Goal: Transaction & Acquisition: Purchase product/service

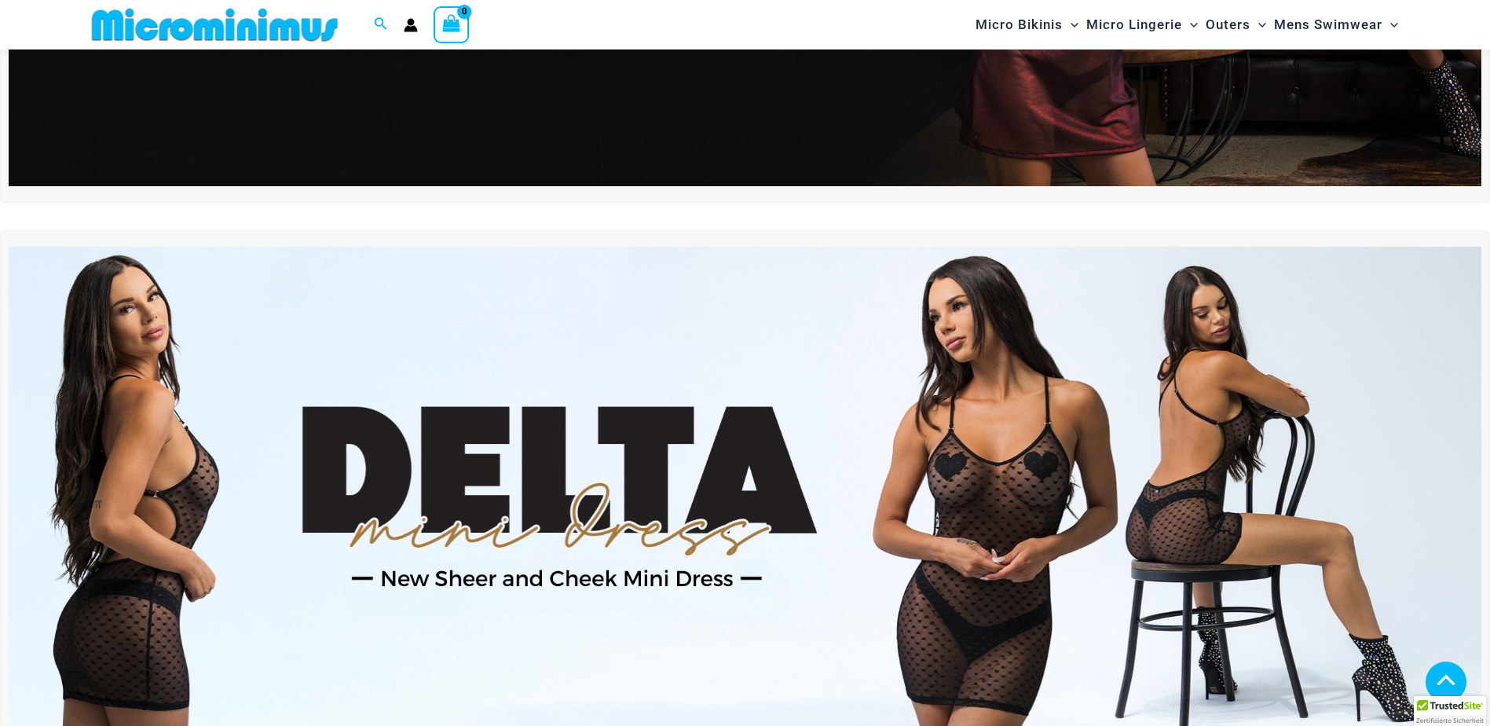
scroll to position [695, 0]
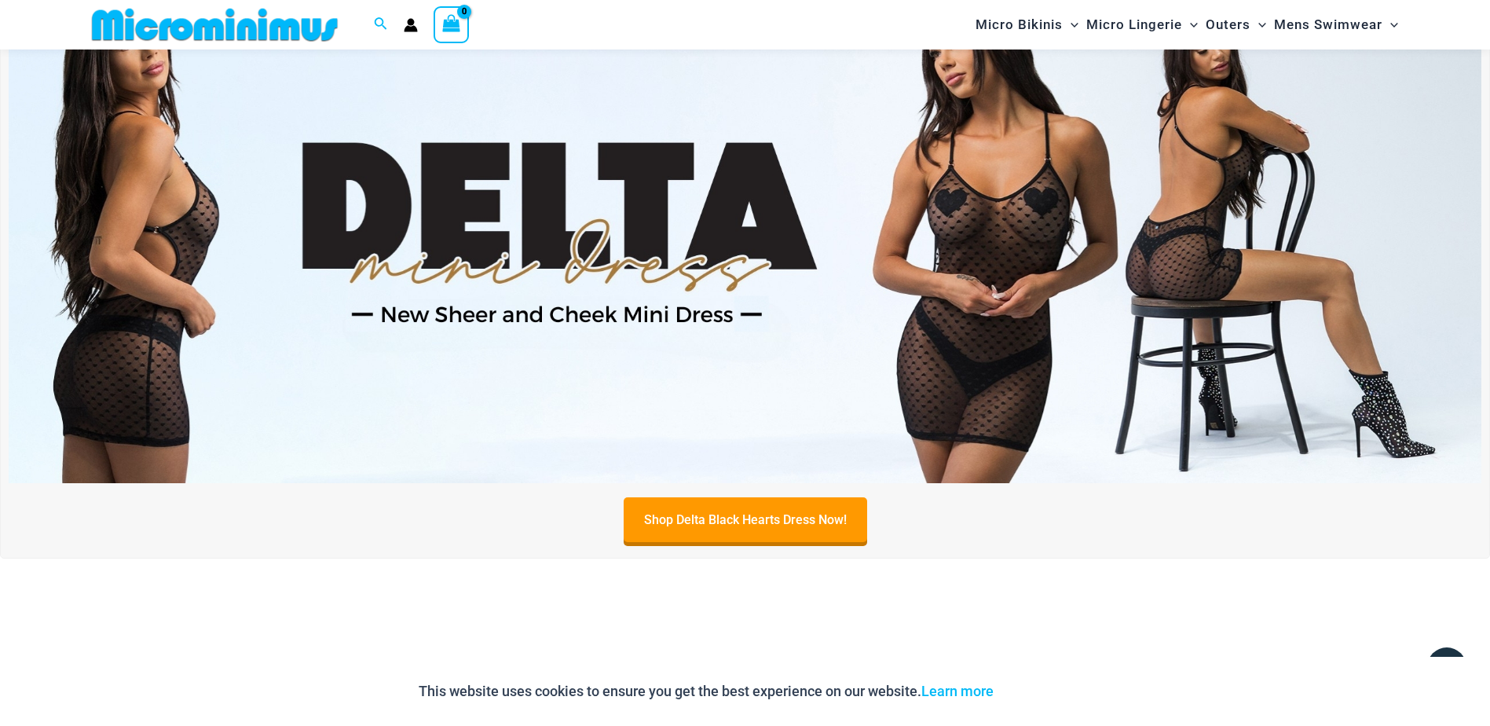
click at [690, 207] on img at bounding box center [745, 233] width 1472 height 500
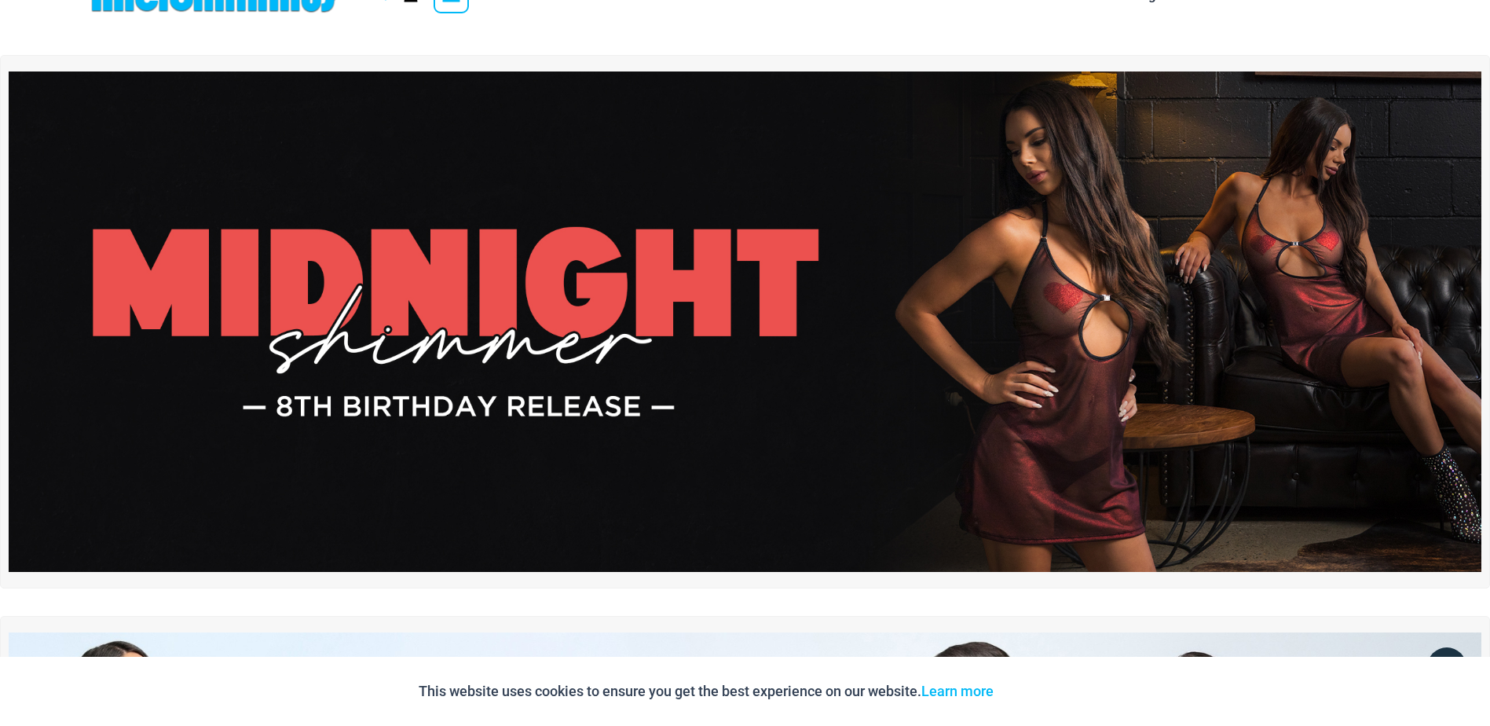
scroll to position [0, 0]
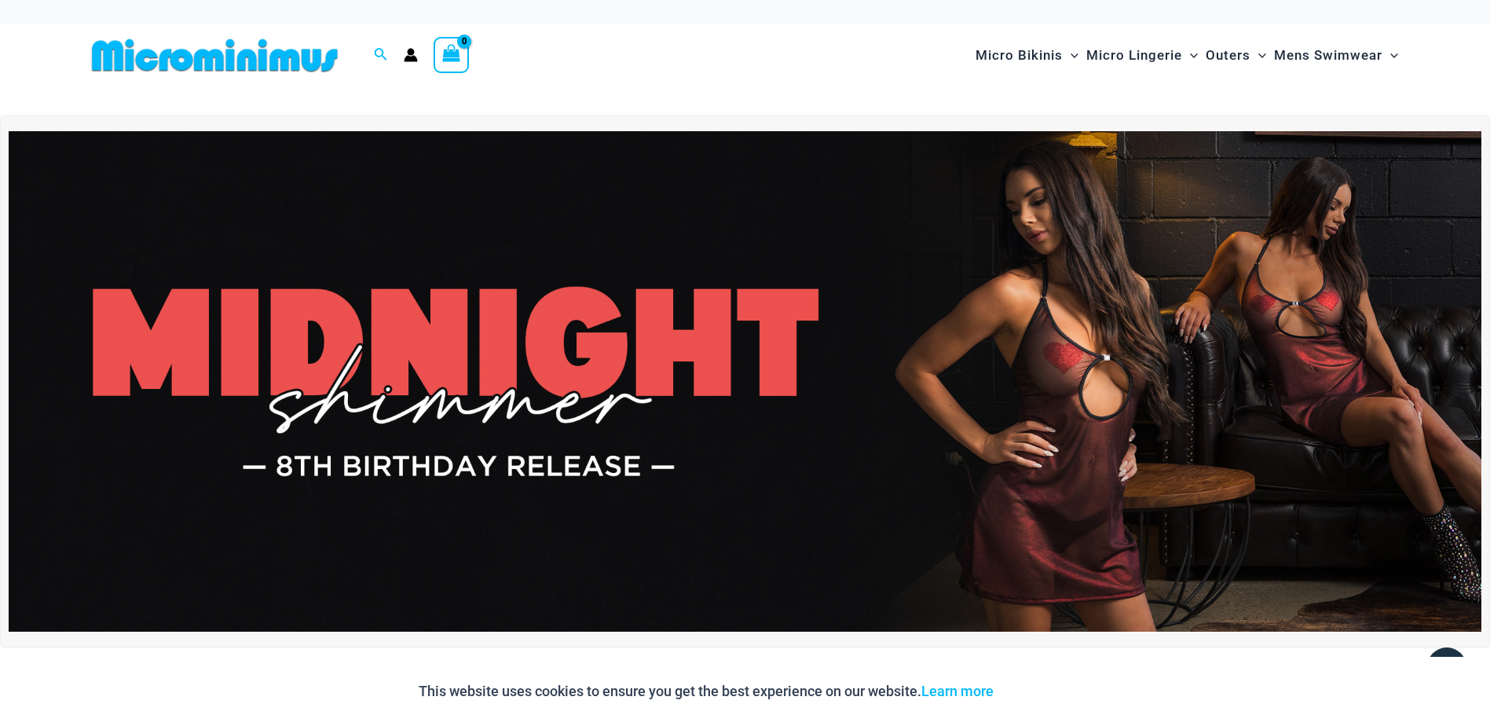
click at [666, 389] on img at bounding box center [745, 381] width 1472 height 500
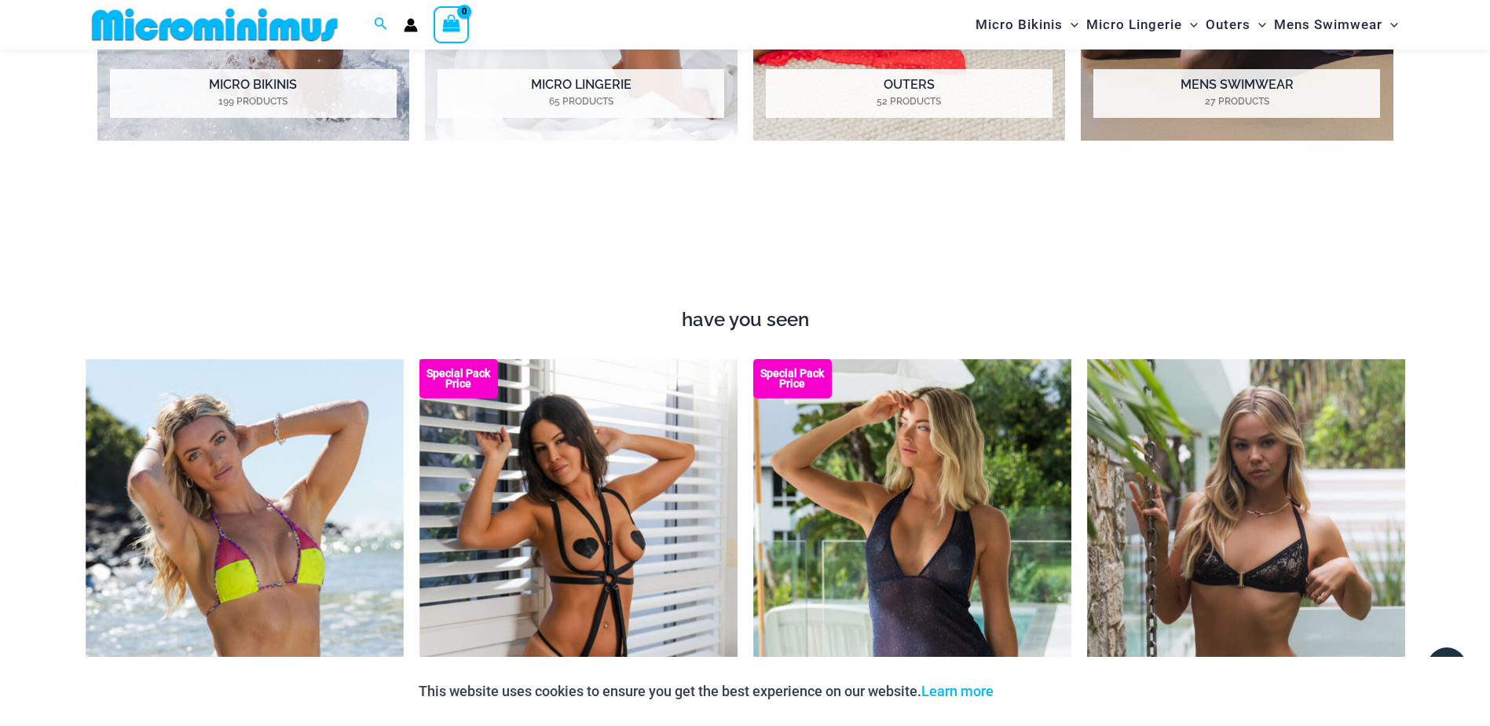
scroll to position [1556, 0]
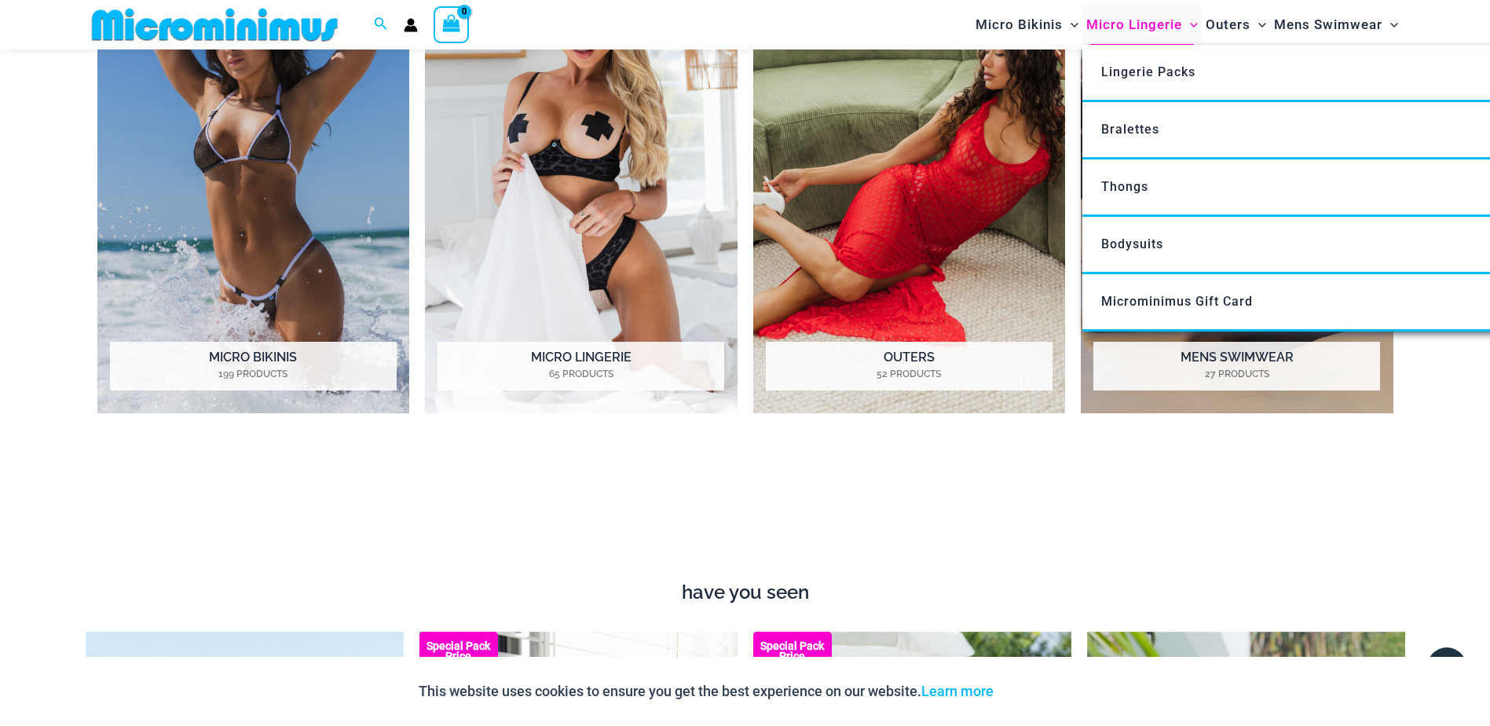
click at [1118, 26] on span "Micro Lingerie" at bounding box center [1134, 25] width 96 height 40
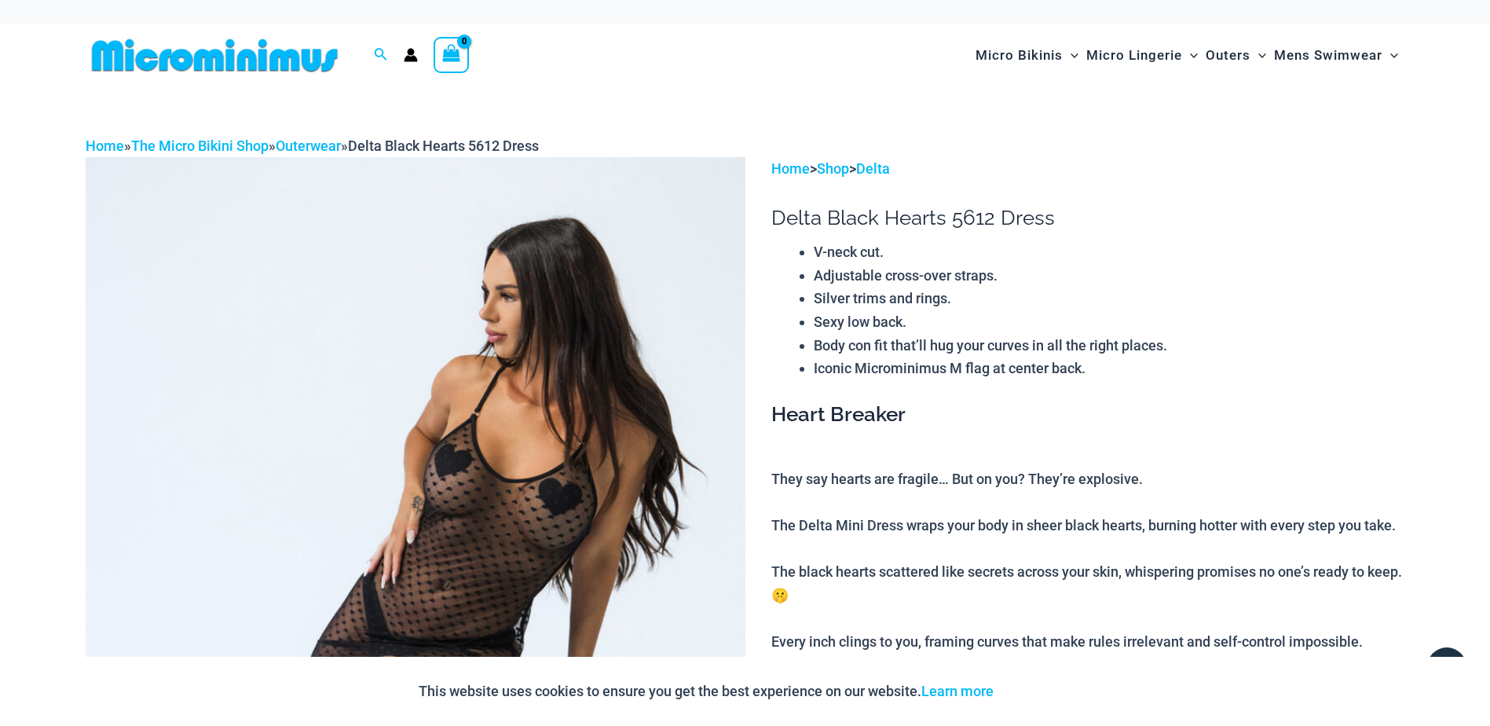
drag, startPoint x: 1172, startPoint y: 354, endPoint x: 1183, endPoint y: 353, distance: 10.3
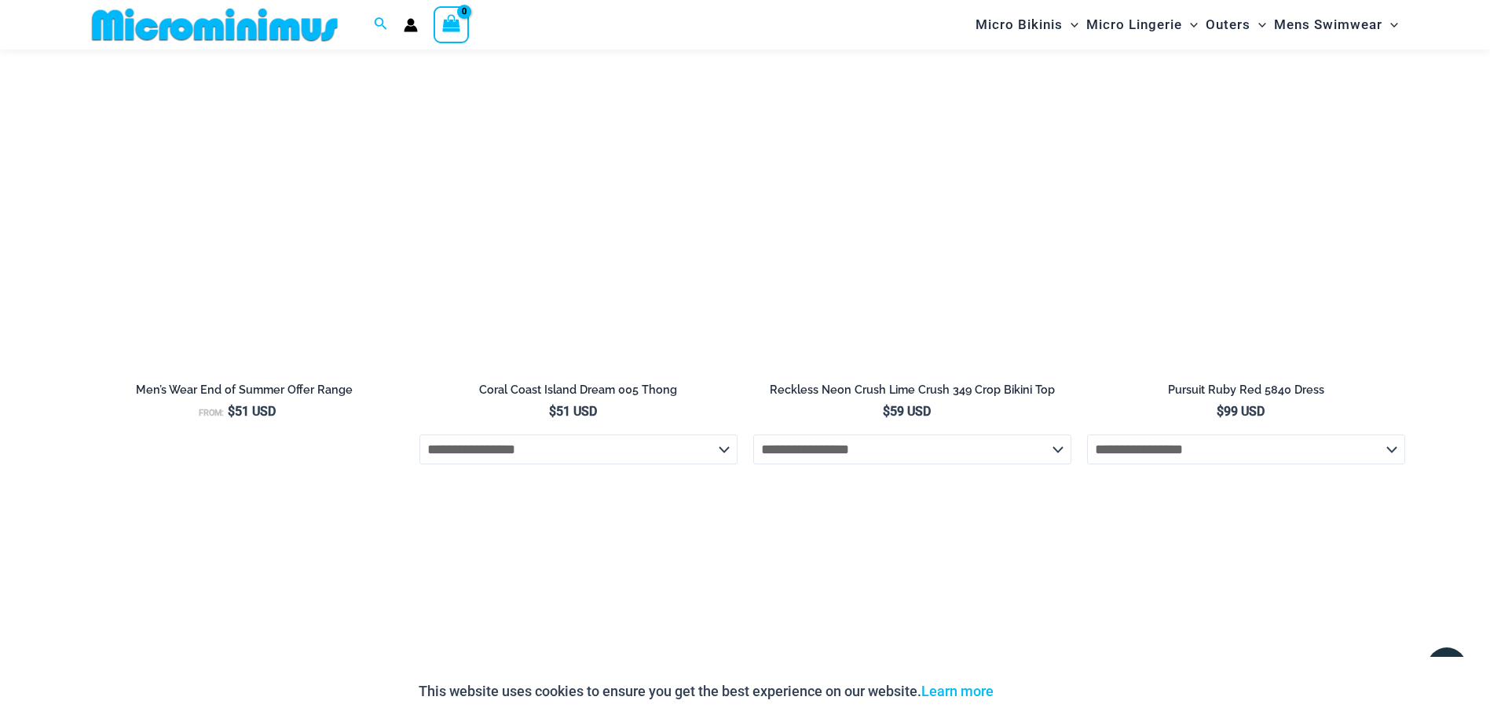
scroll to position [2106, 0]
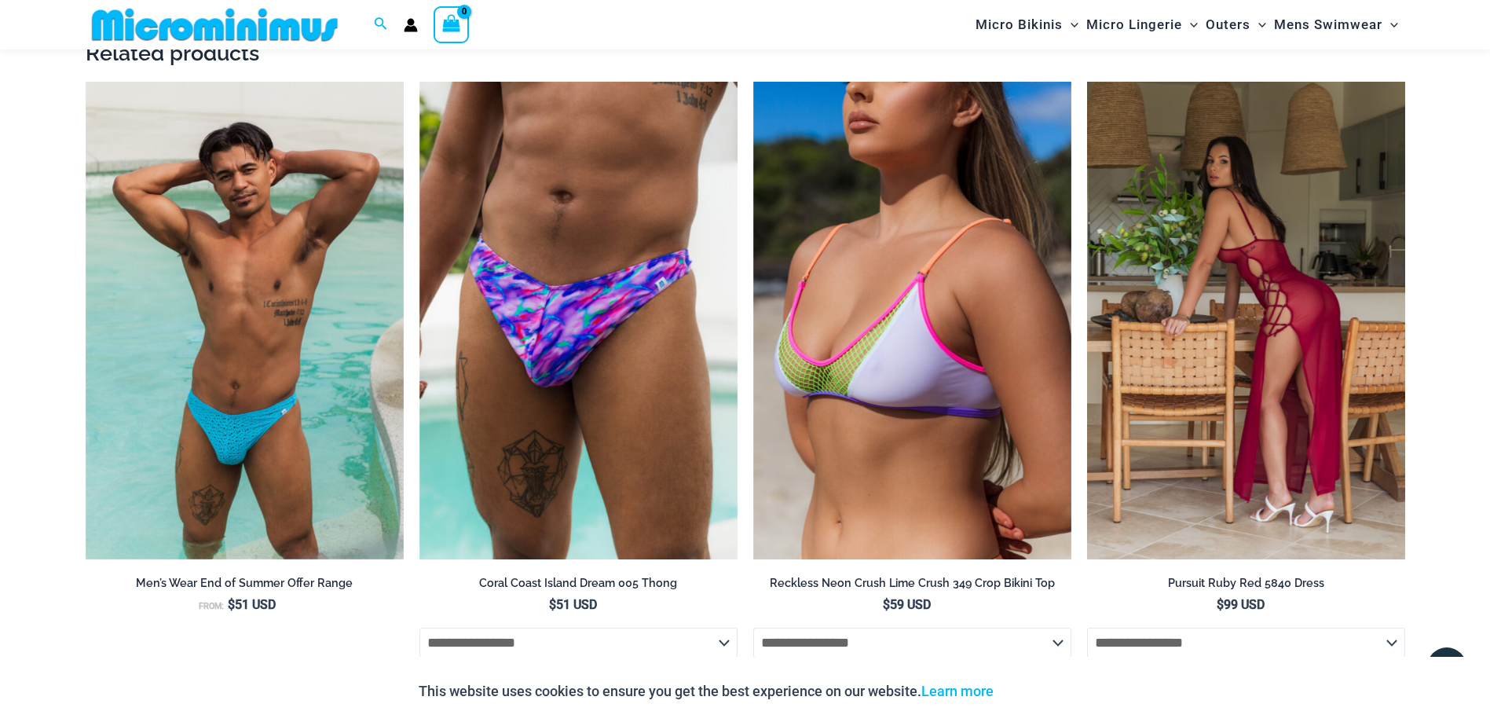
click at [1176, 290] on img at bounding box center [1246, 320] width 318 height 477
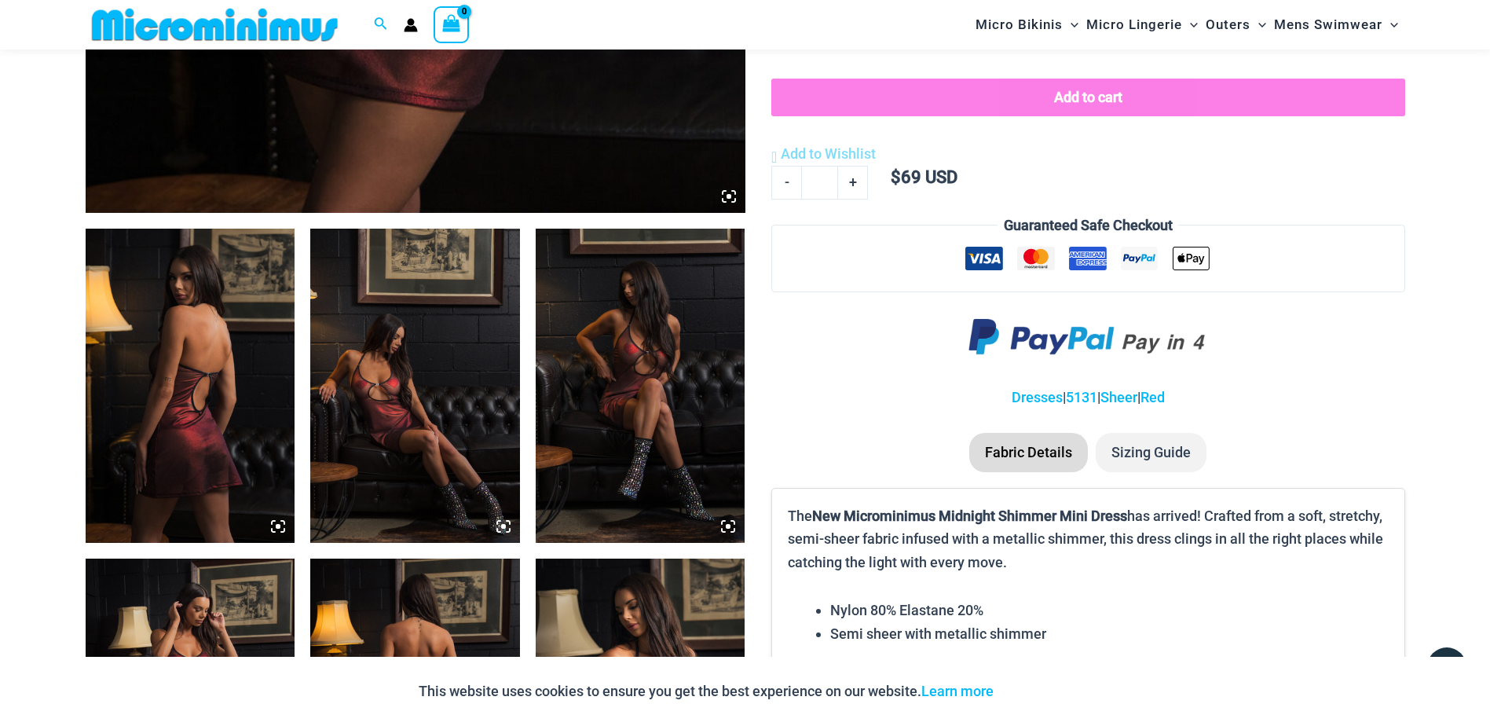
scroll to position [850, 0]
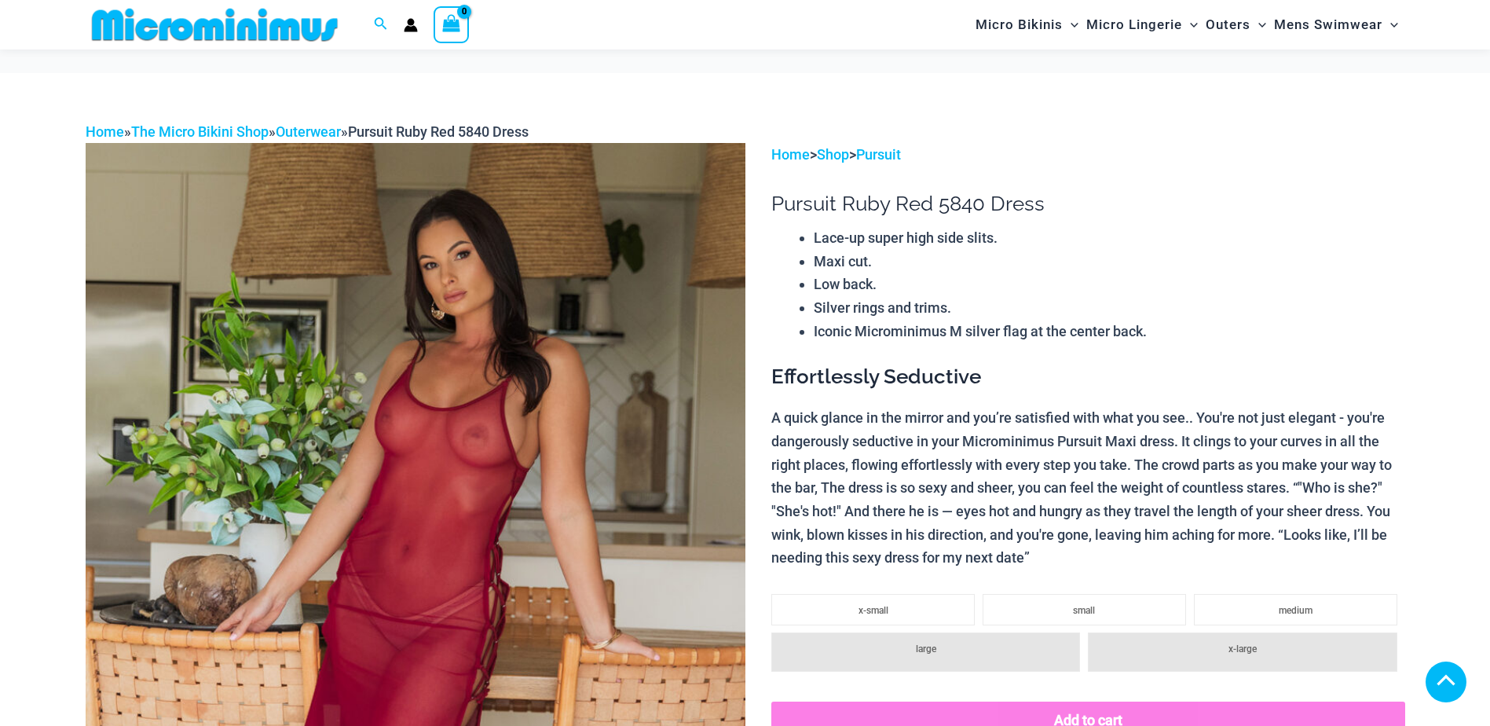
scroll to position [1099, 0]
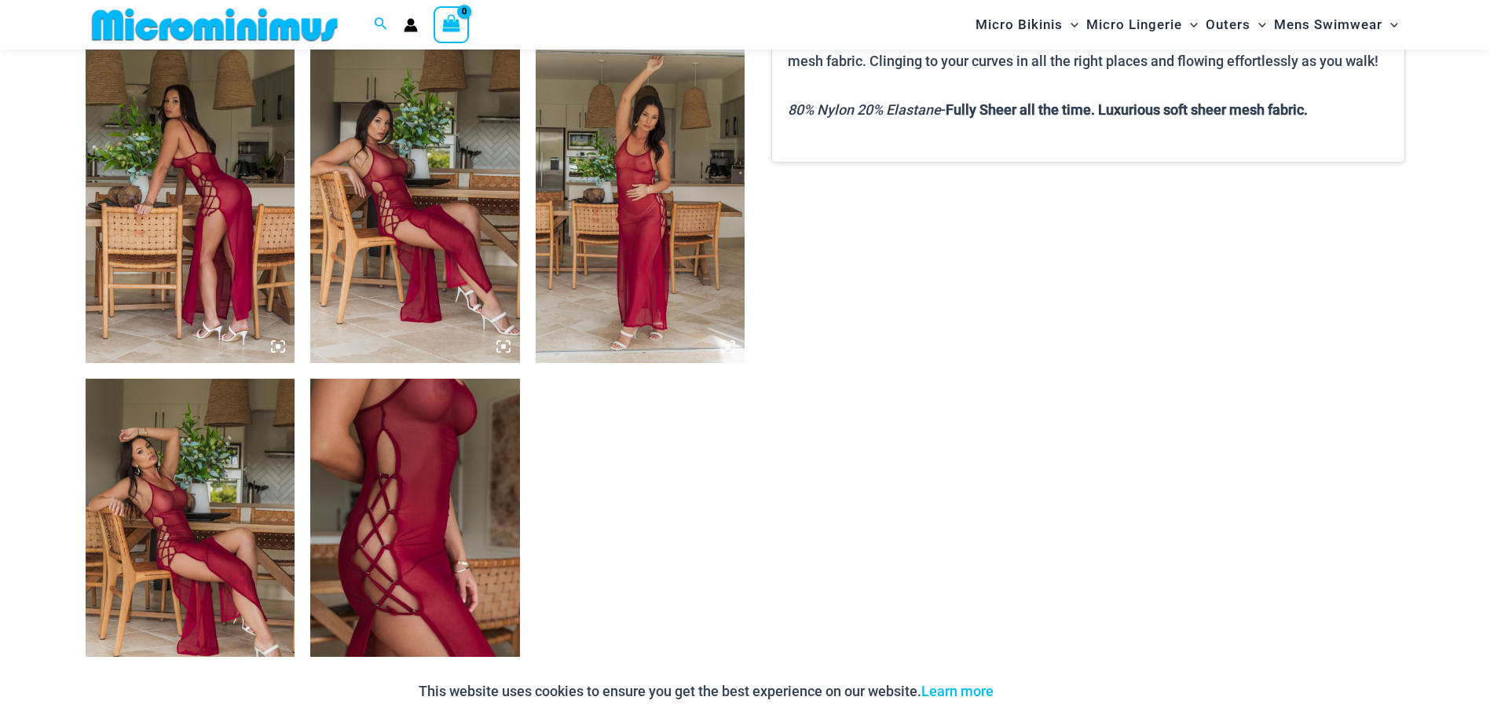
click at [464, 438] on img at bounding box center [415, 535] width 210 height 314
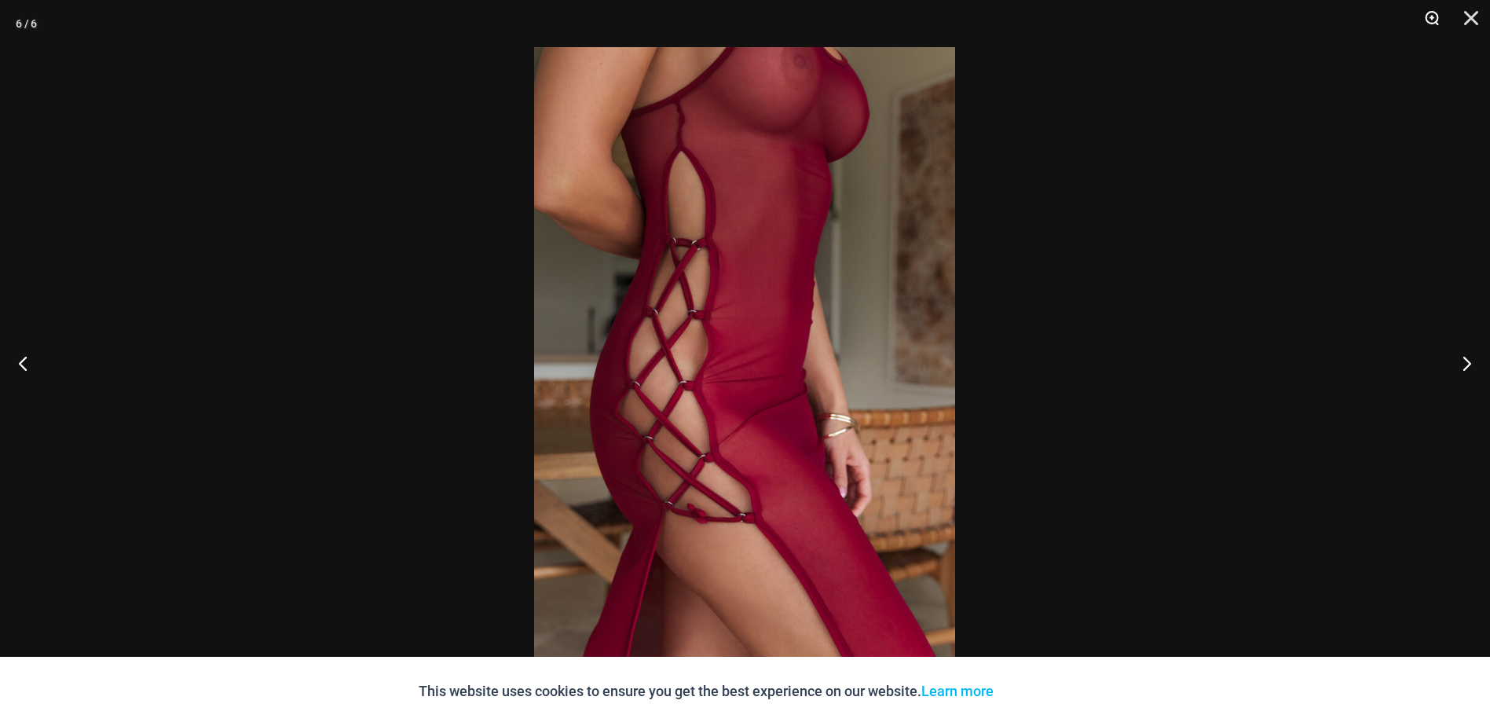
click at [1429, 14] on button "Zoom" at bounding box center [1425, 23] width 39 height 47
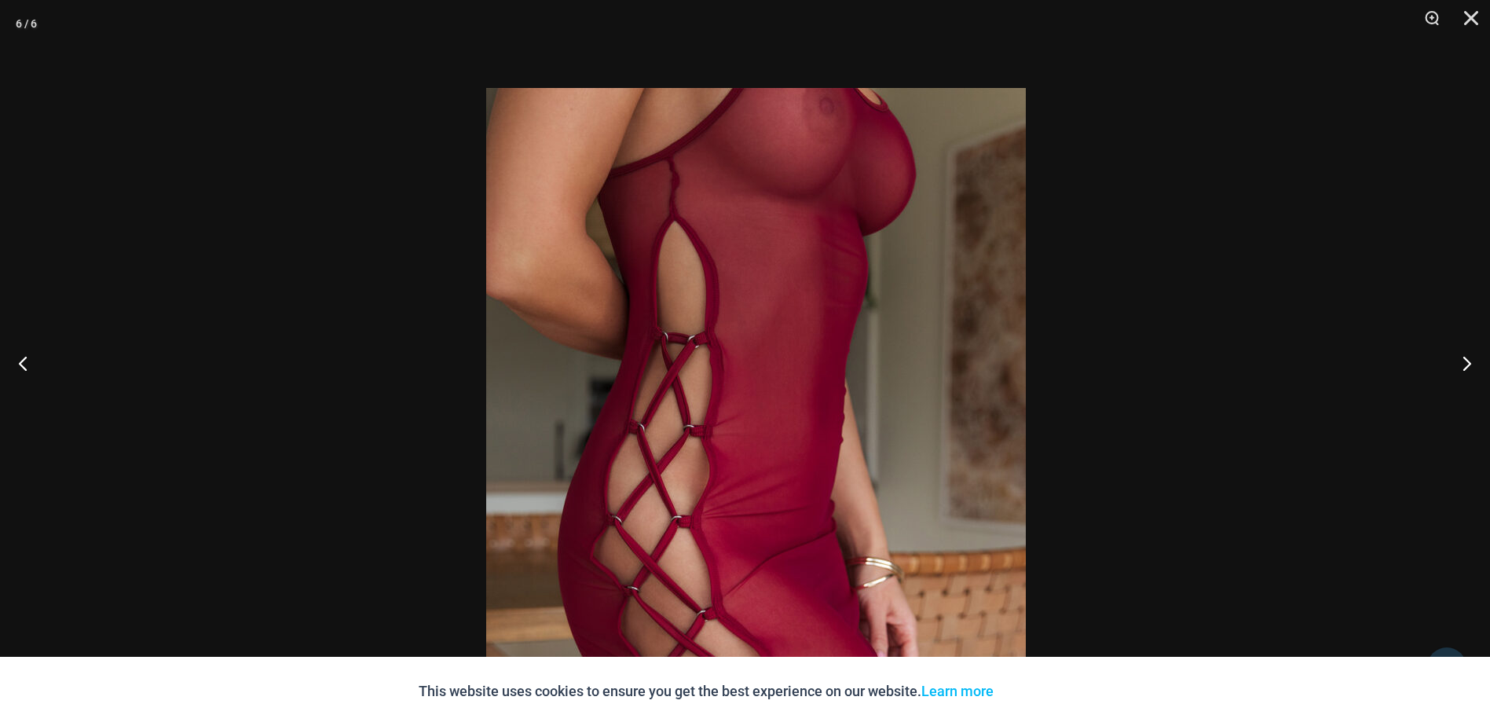
click at [836, 483] on img at bounding box center [755, 492] width 539 height 809
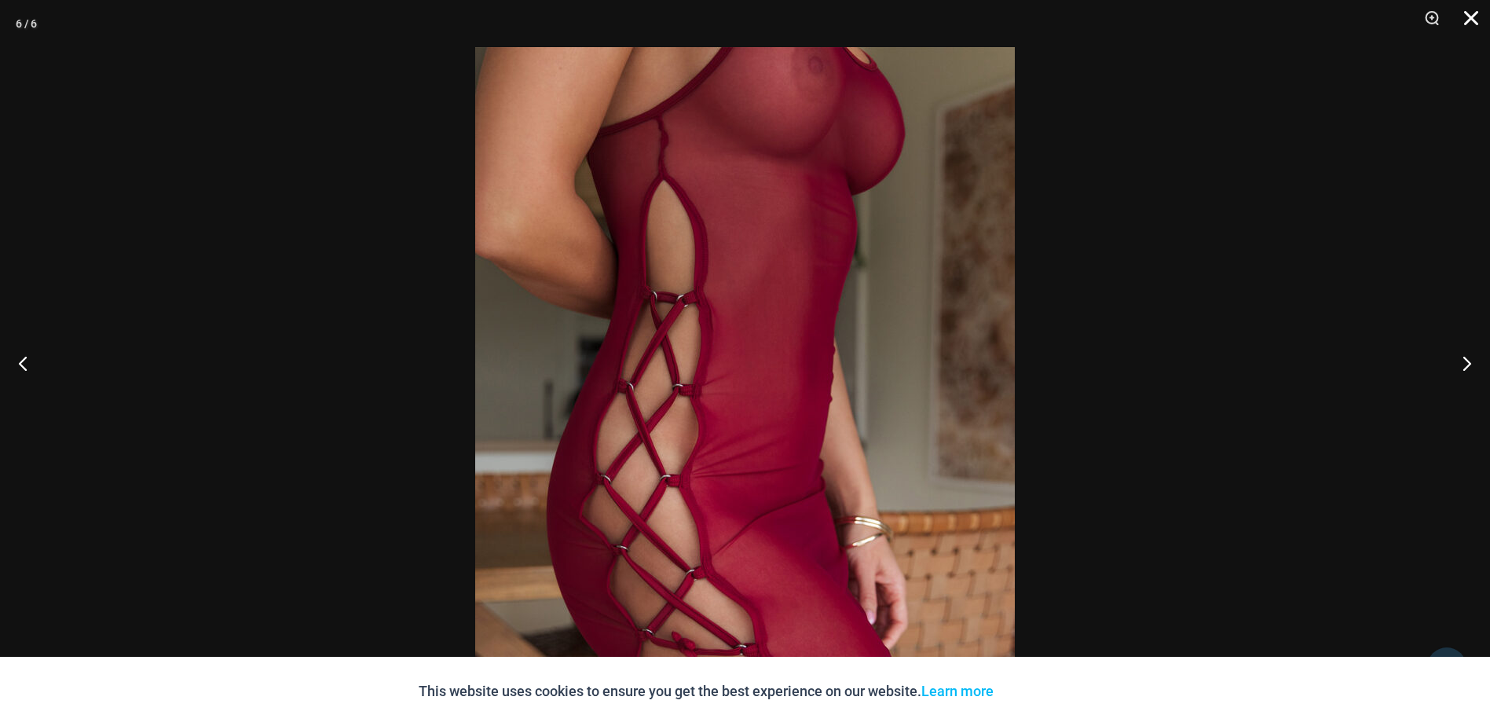
click at [1470, 21] on button "Close" at bounding box center [1465, 23] width 39 height 47
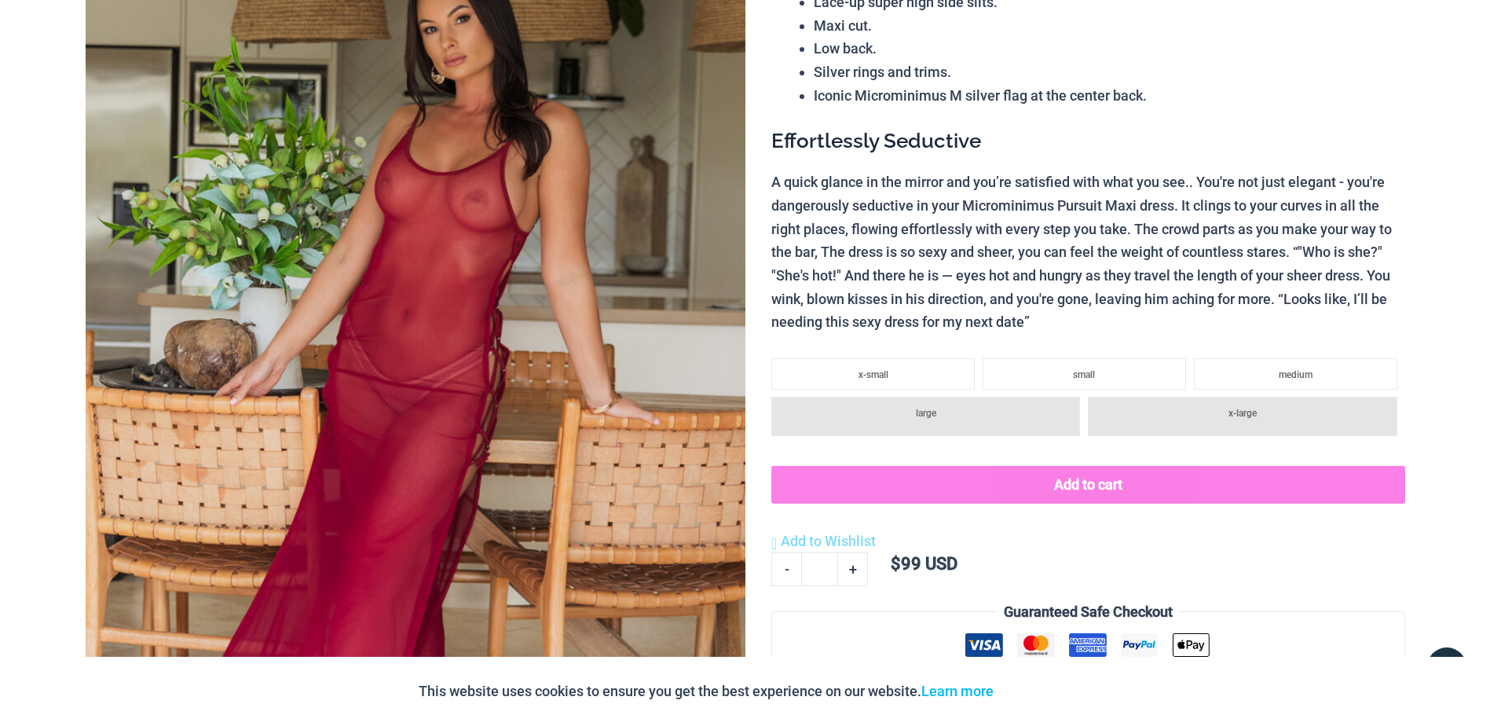
scroll to position [0, 0]
